Goal: Information Seeking & Learning: Understand process/instructions

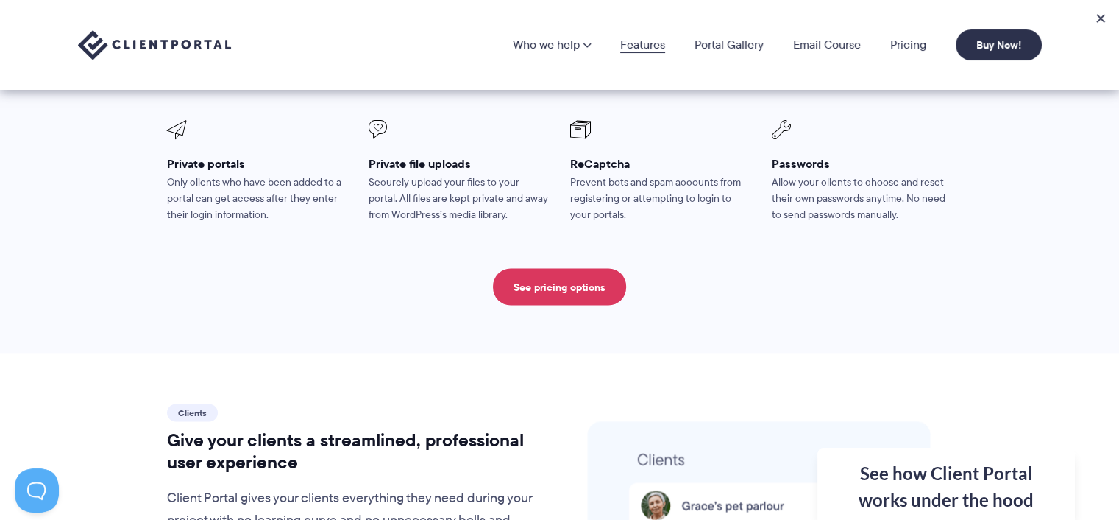
click at [640, 46] on link "Features" at bounding box center [642, 45] width 45 height 12
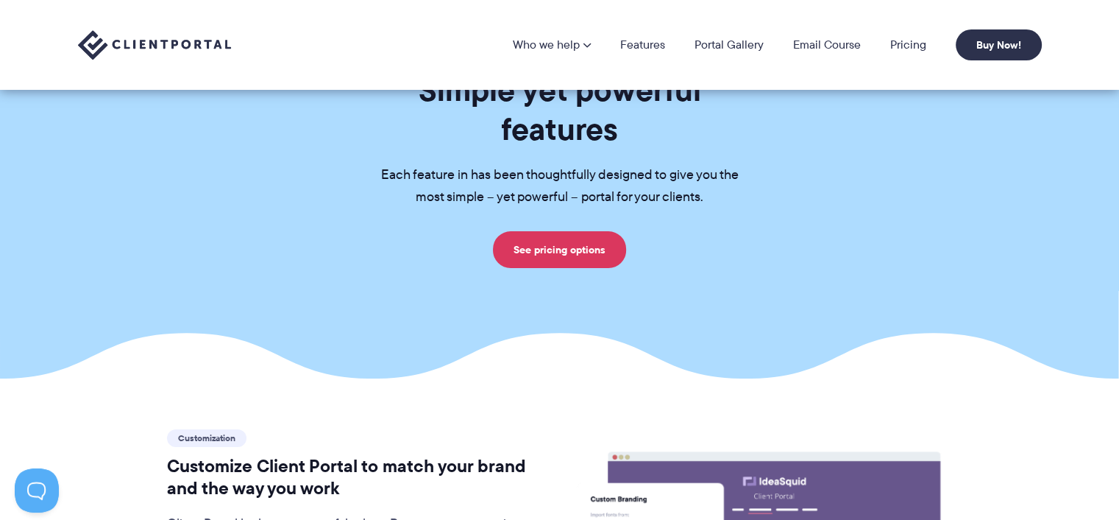
scroll to position [24, 0]
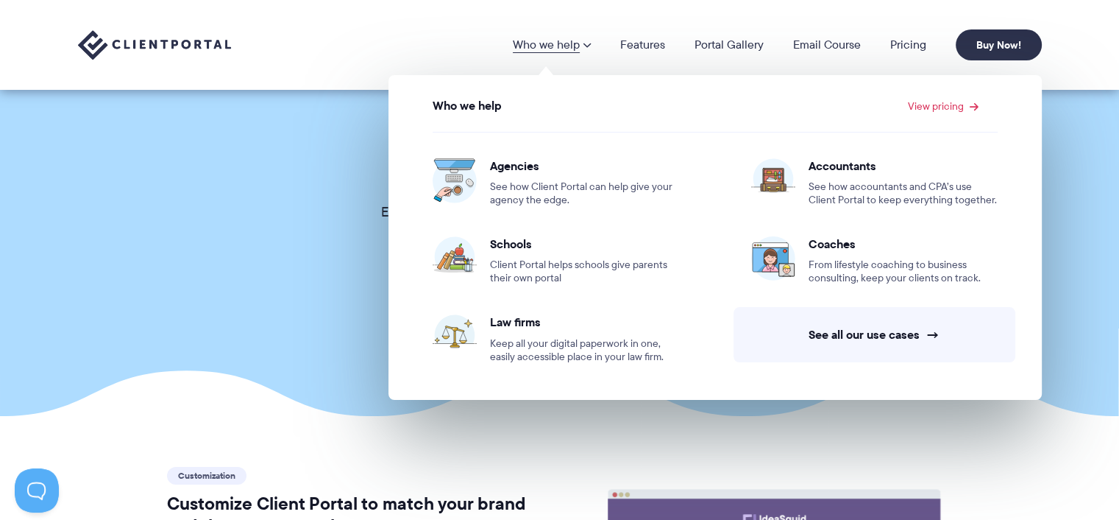
click at [553, 49] on link "Who we help" at bounding box center [552, 45] width 78 height 12
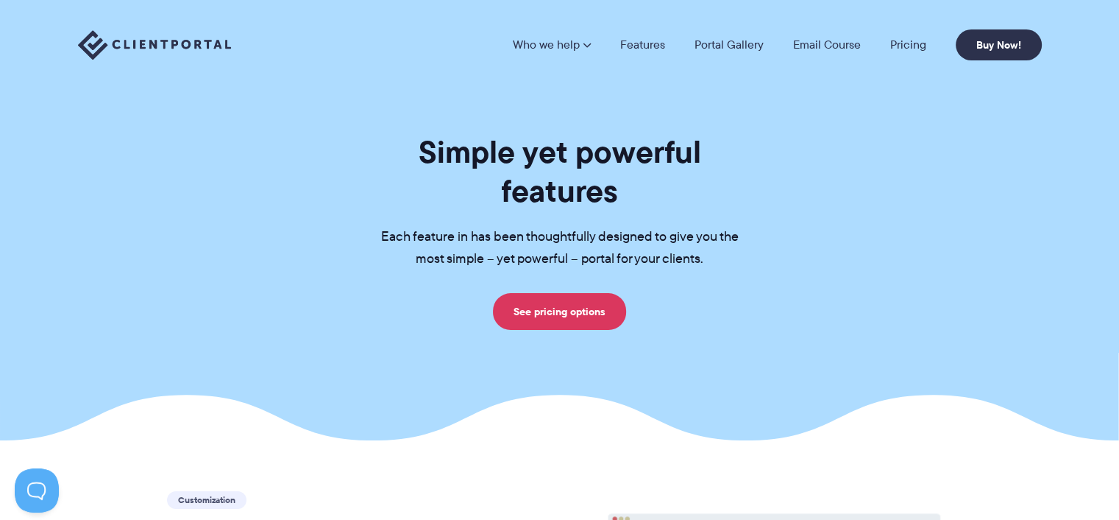
click at [553, 49] on link "Who we help" at bounding box center [552, 45] width 78 height 12
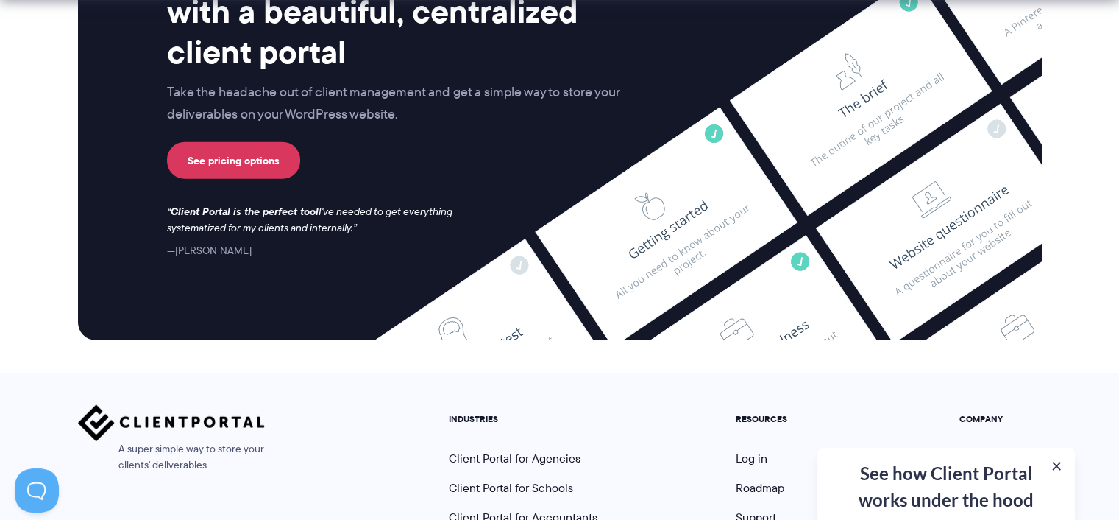
scroll to position [3995, 0]
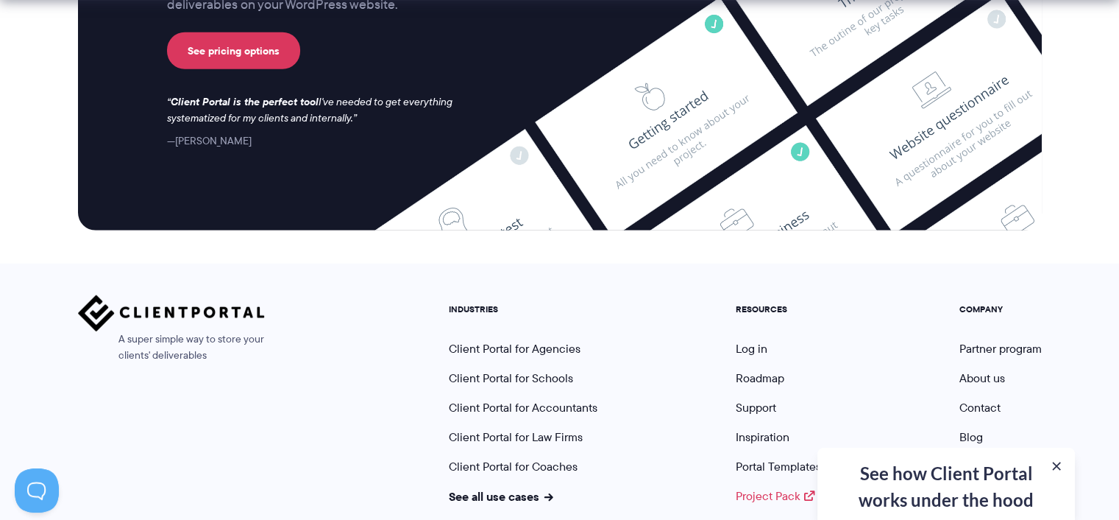
click at [753, 487] on link "Project Pack" at bounding box center [775, 495] width 79 height 17
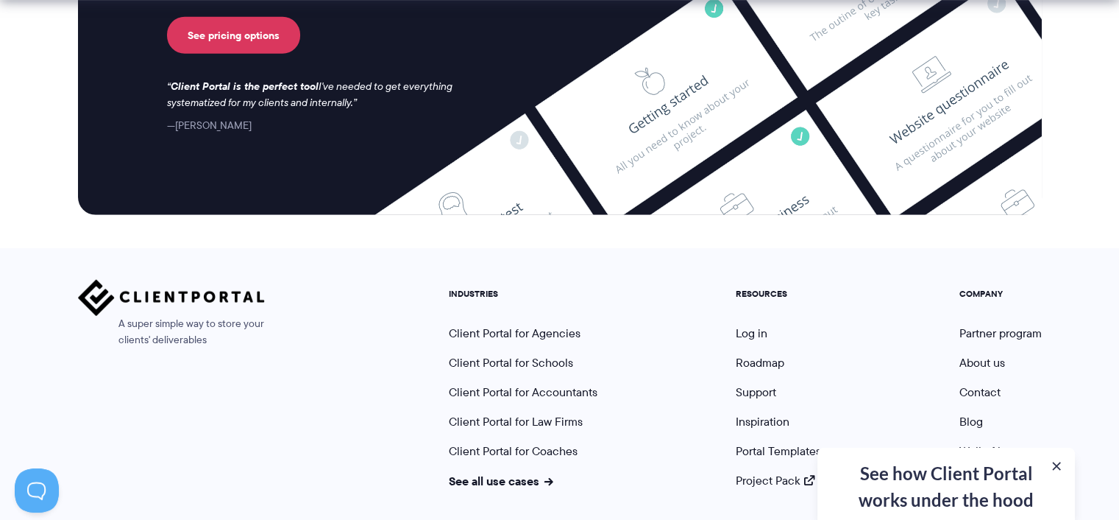
scroll to position [4025, 0]
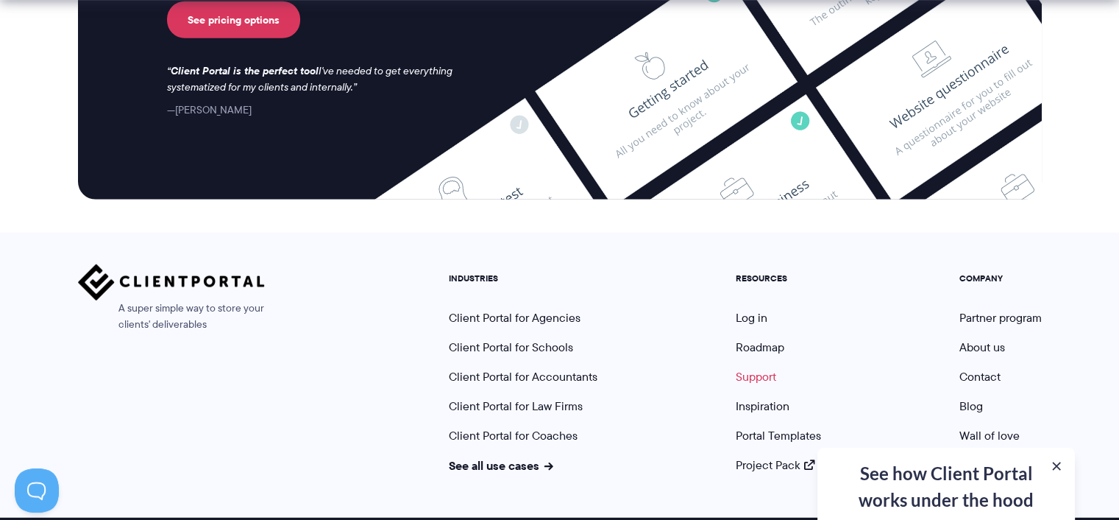
click at [751, 368] on link "Support" at bounding box center [756, 376] width 40 height 17
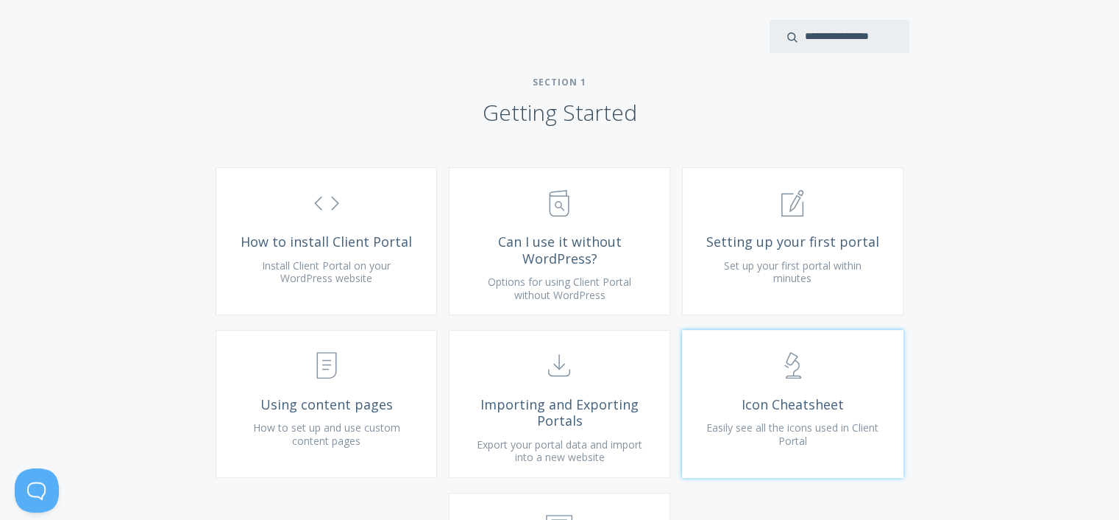
scroll to position [490, 0]
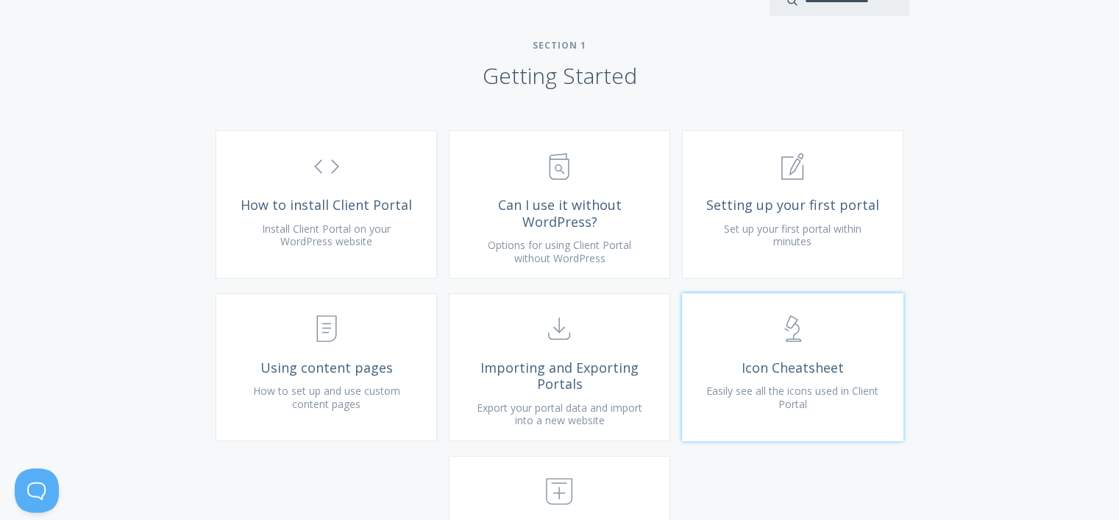
click at [829, 376] on span "Icon Cheatsheet" at bounding box center [793, 367] width 176 height 17
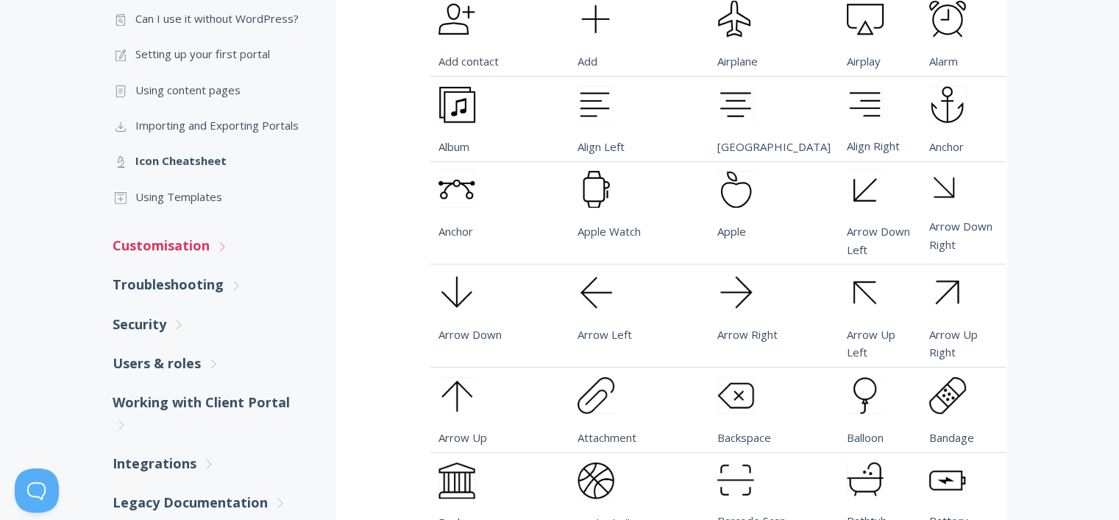
click at [165, 240] on link "Customisation .st0{fill:none;stroke:#000000;stroke-width:2;stroke-miterlimit:10…" at bounding box center [210, 245] width 194 height 39
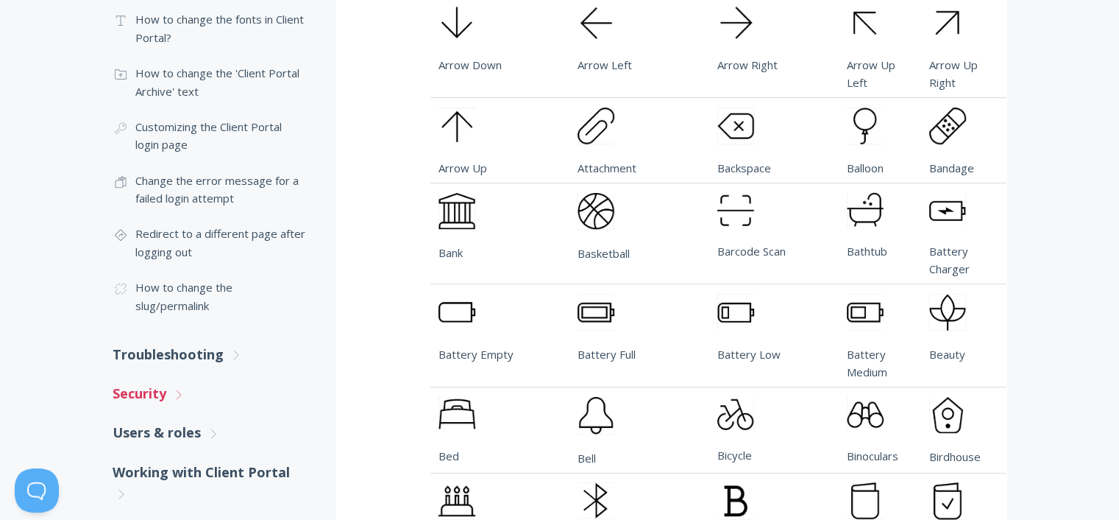
scroll to position [662, 0]
drag, startPoint x: 144, startPoint y: 333, endPoint x: 84, endPoint y: 367, distance: 69.2
click at [132, 358] on link "Troubleshooting .st0{fill:none;stroke:#000000;stroke-width:2;stroke-miterlimit:…" at bounding box center [210, 353] width 194 height 39
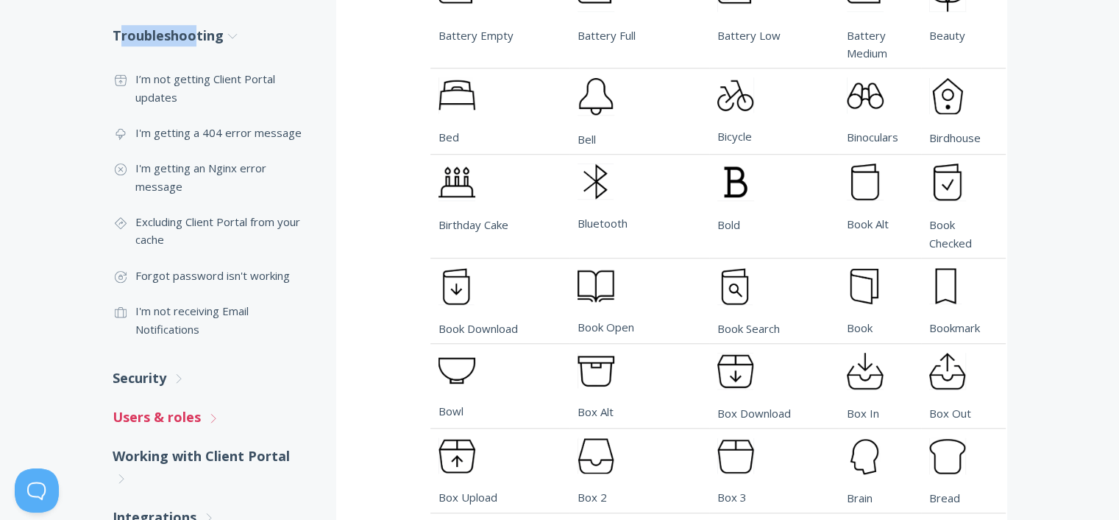
scroll to position [980, 0]
click at [188, 456] on link "Working with Client Portal .st0{fill:none;stroke:#000000;stroke-width:2;stroke-…" at bounding box center [210, 466] width 194 height 61
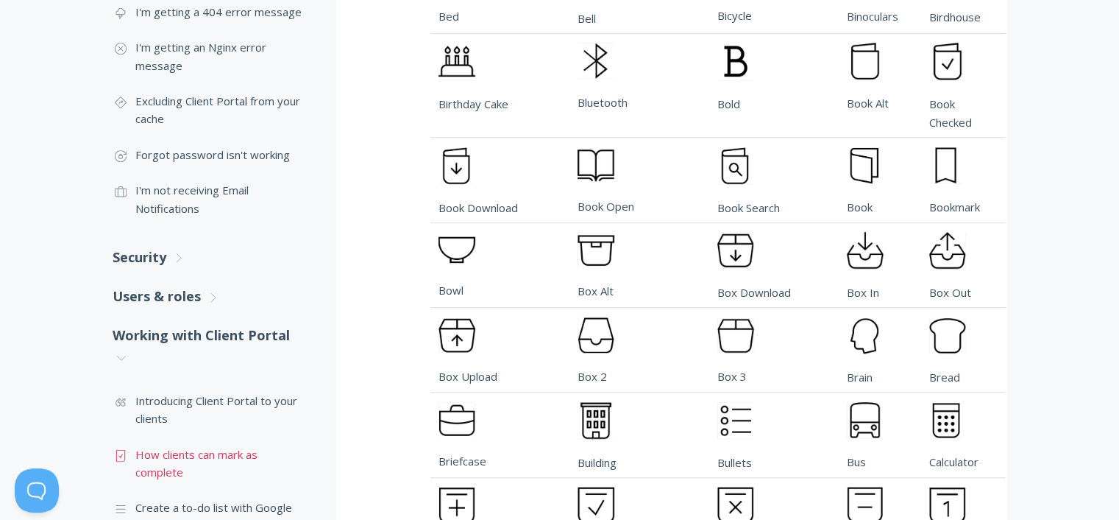
scroll to position [1103, 0]
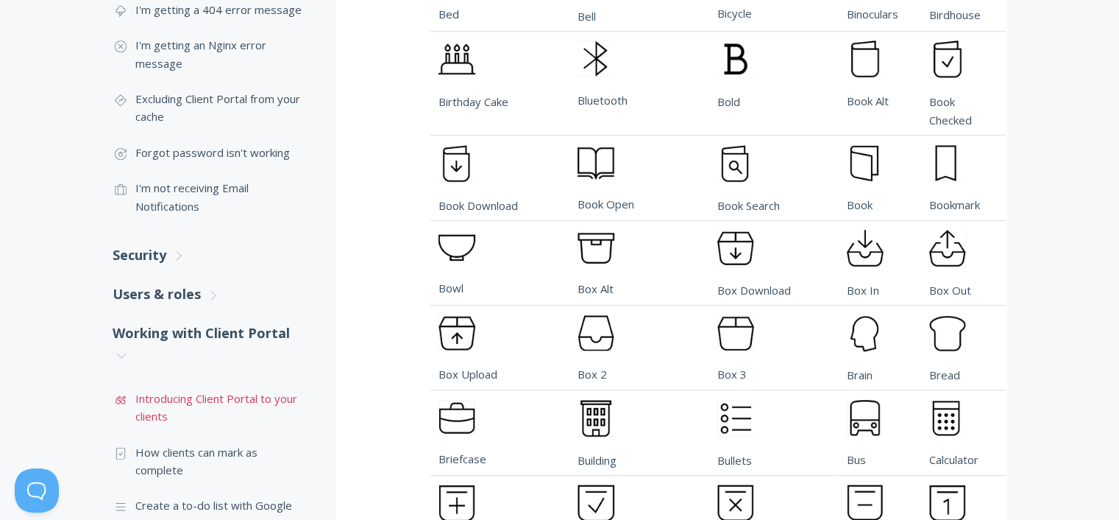
click at [230, 404] on link ".st0{fill:none;stroke:#000000;stroke-width:2;stroke-miterlimit:10;} Untitled-16…" at bounding box center [210, 407] width 194 height 54
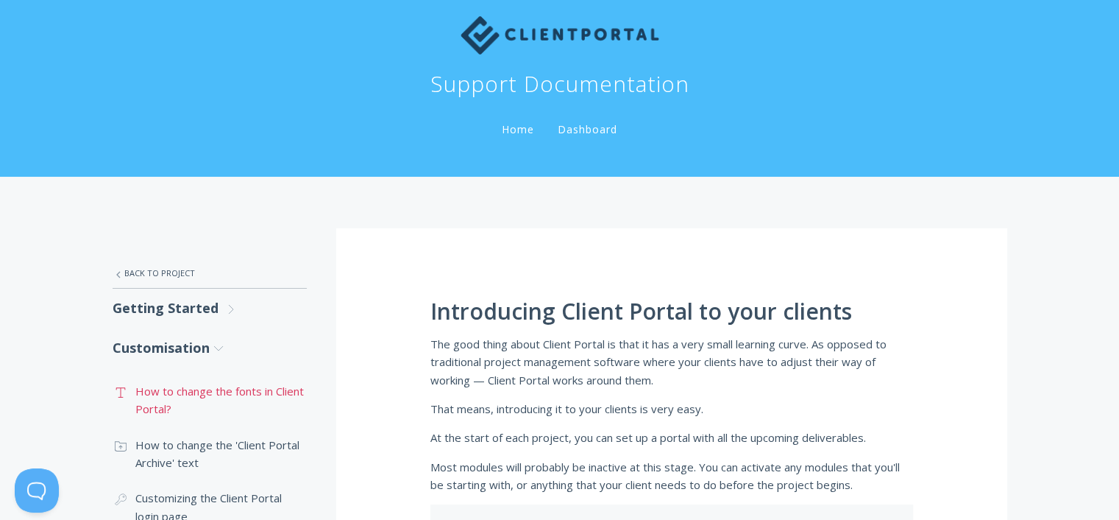
click at [179, 396] on link ".st0{fill:none;stroke:#000000;stroke-width:2;stroke-miterlimit:10;} Untitled-16…" at bounding box center [210, 400] width 194 height 54
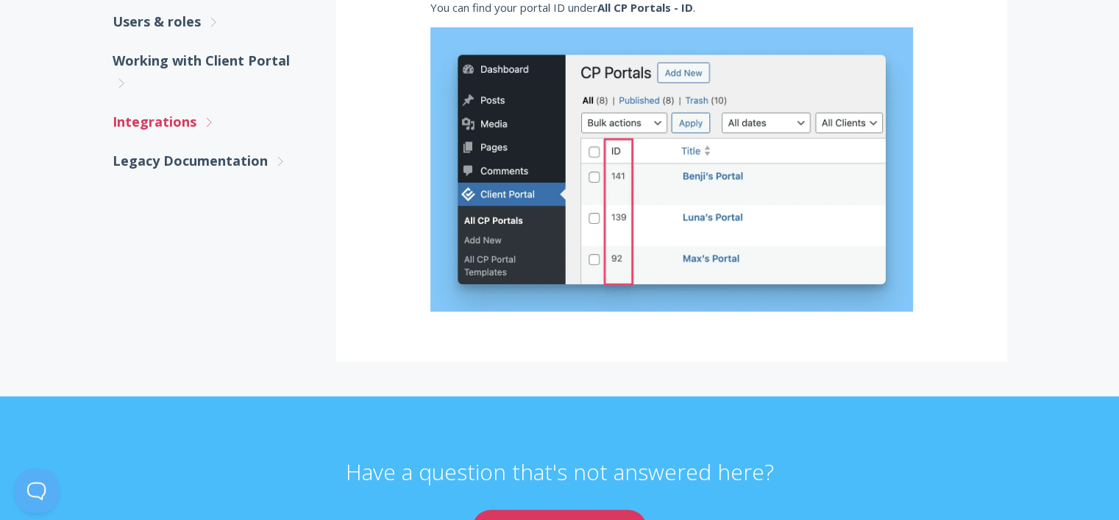
scroll to position [809, 0]
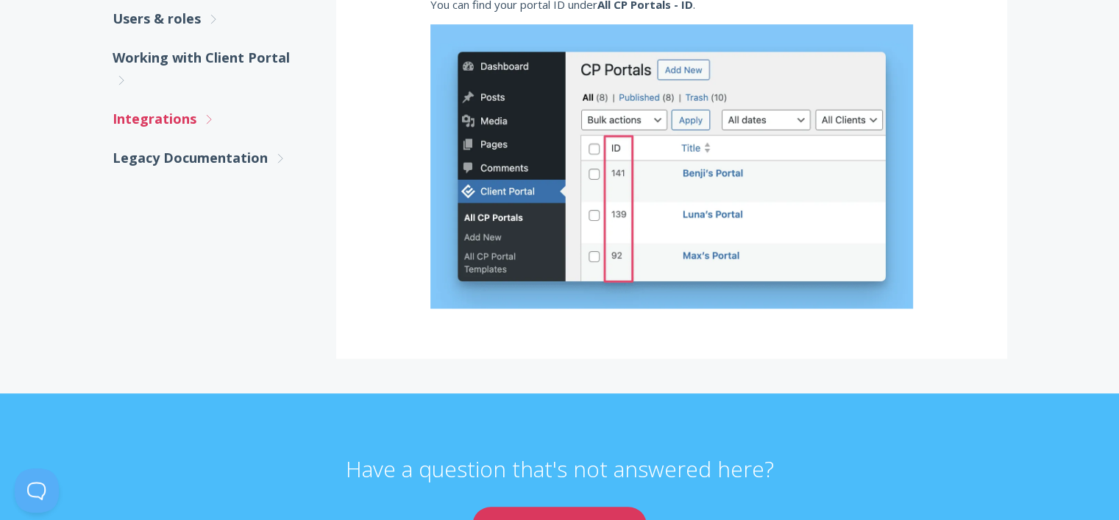
click at [195, 120] on link "Integrations .st0{fill:none;stroke:#000000;stroke-width:2;stroke-miterlimit:10;…" at bounding box center [210, 118] width 194 height 39
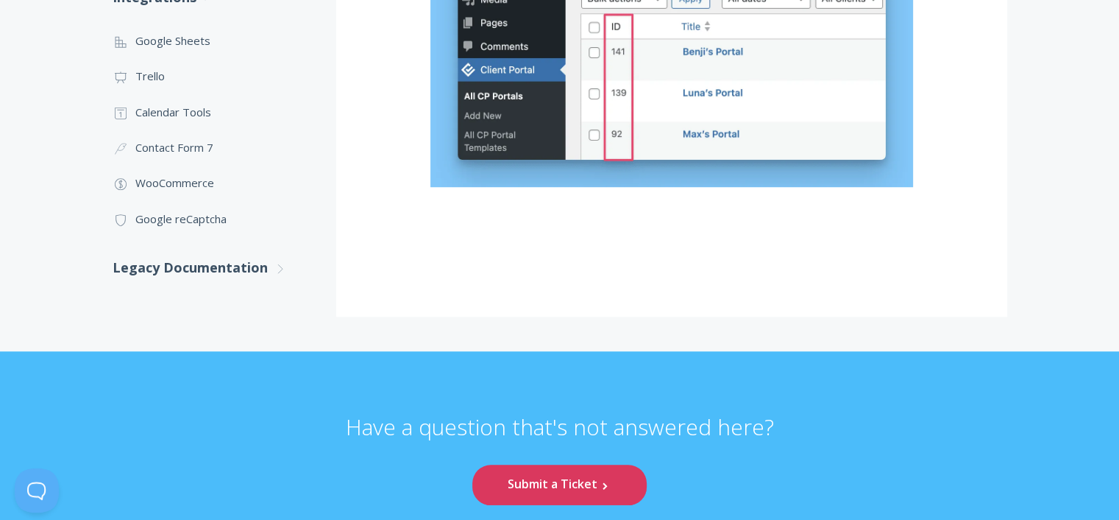
scroll to position [931, 0]
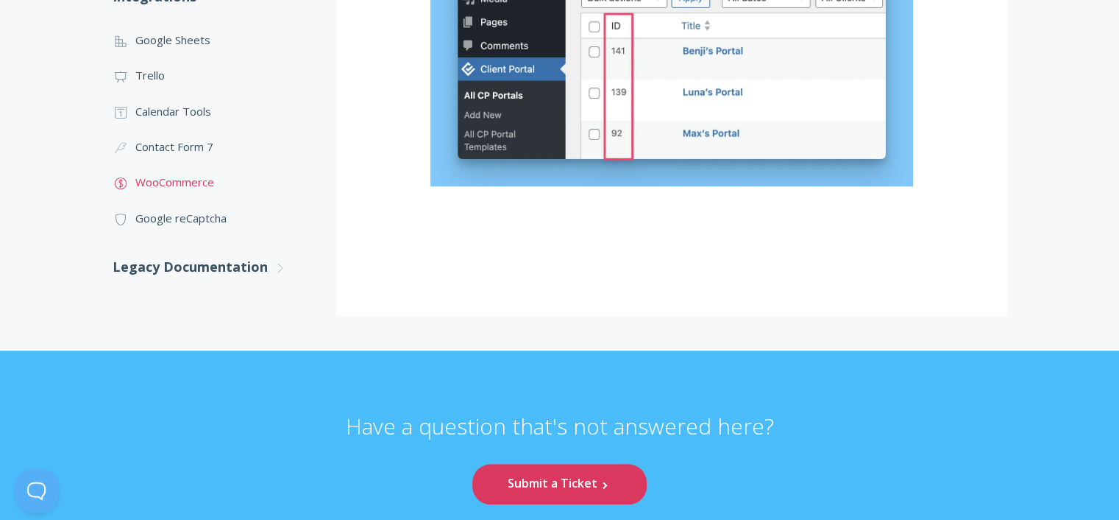
click at [211, 179] on link ".st0{fill:none;stroke:#000000;stroke-width:2;stroke-miterlimit:10;} Financial W…" at bounding box center [210, 181] width 194 height 35
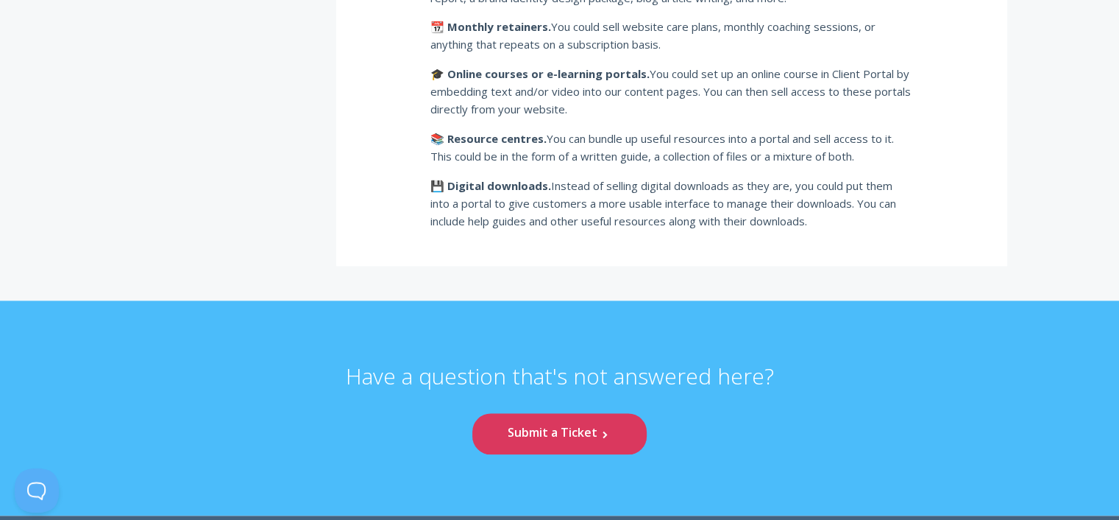
scroll to position [1982, 0]
